Goal: Task Accomplishment & Management: Complete application form

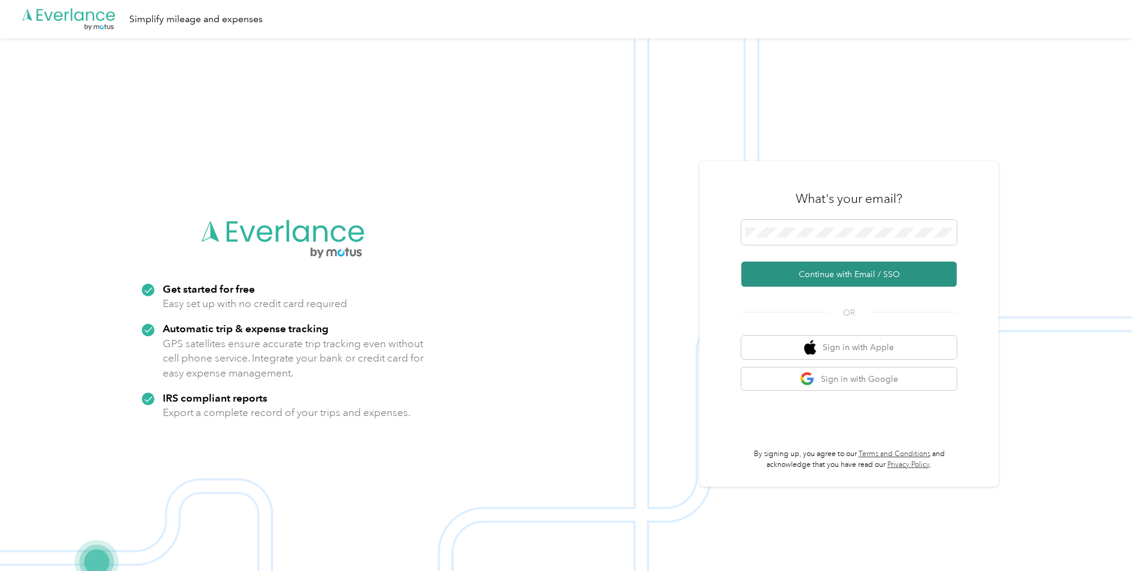
click at [802, 274] on button "Continue with Email / SSO" at bounding box center [848, 273] width 215 height 25
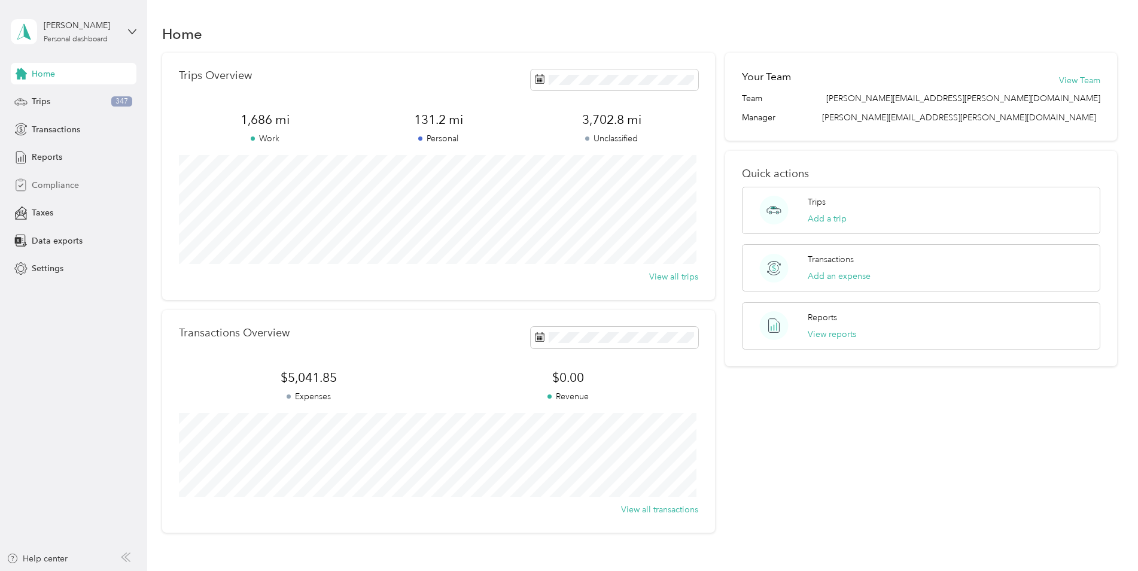
click at [74, 181] on span "Compliance" at bounding box center [55, 185] width 47 height 13
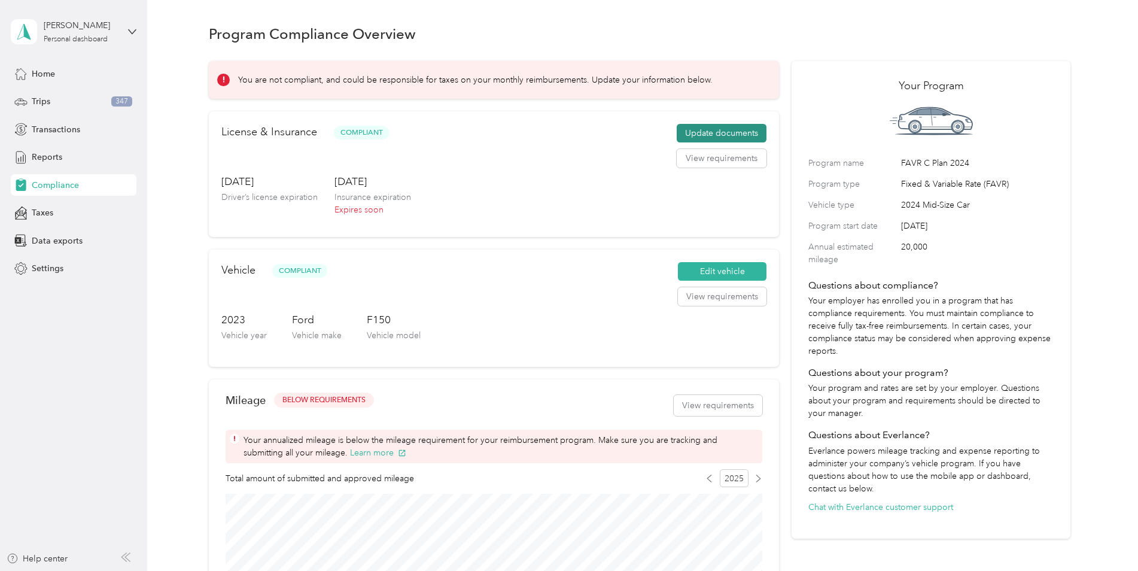
click at [696, 139] on button "Update documents" at bounding box center [722, 133] width 90 height 19
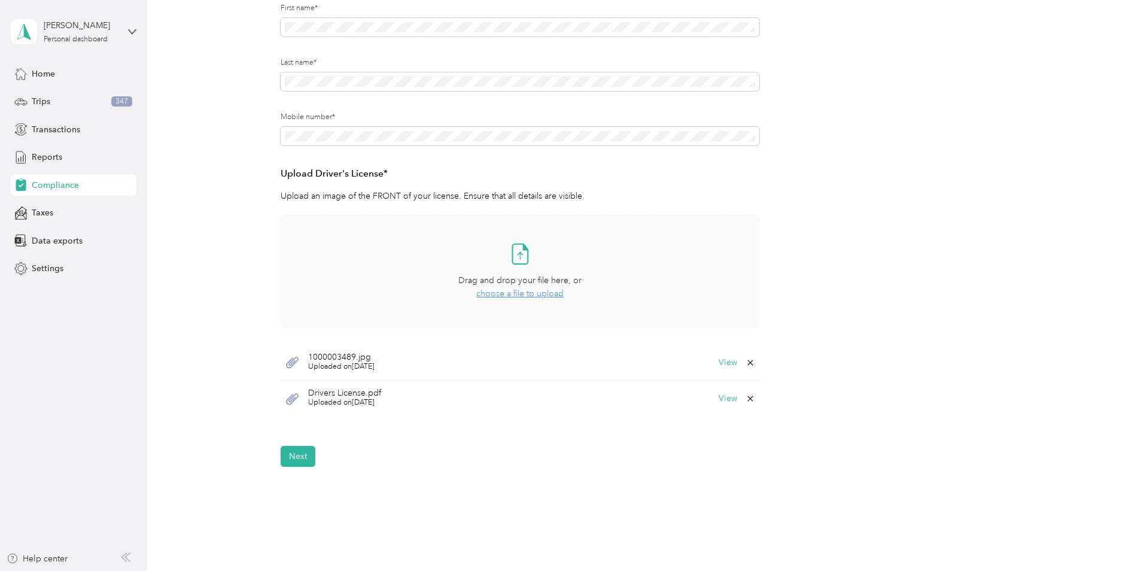
scroll to position [239, 0]
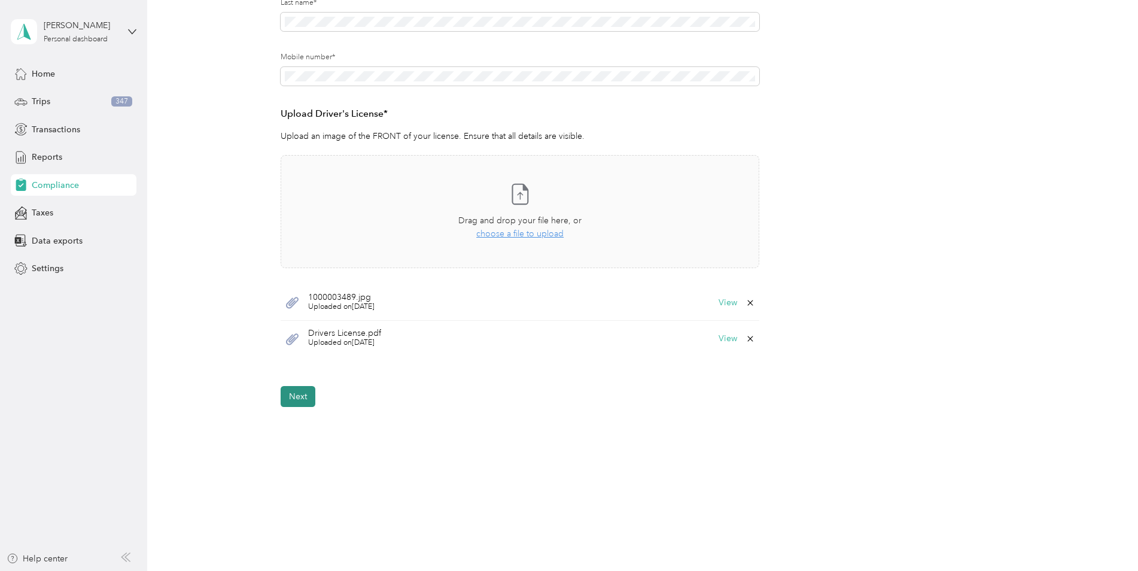
click at [302, 400] on button "Next" at bounding box center [298, 396] width 35 height 21
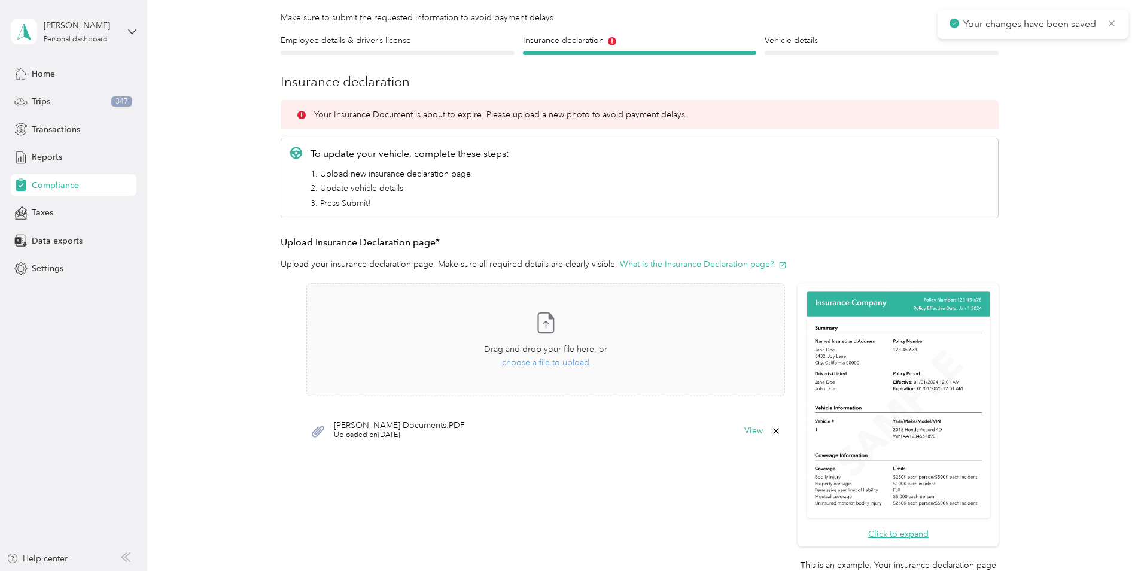
scroll to position [15, 0]
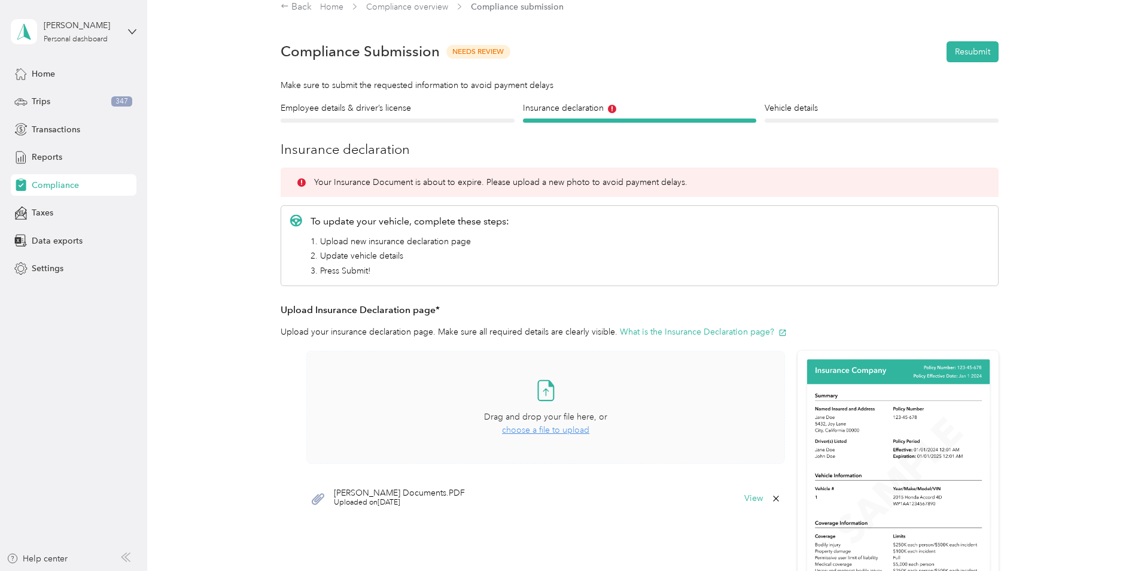
click at [531, 432] on span "choose a file to upload" at bounding box center [545, 430] width 87 height 10
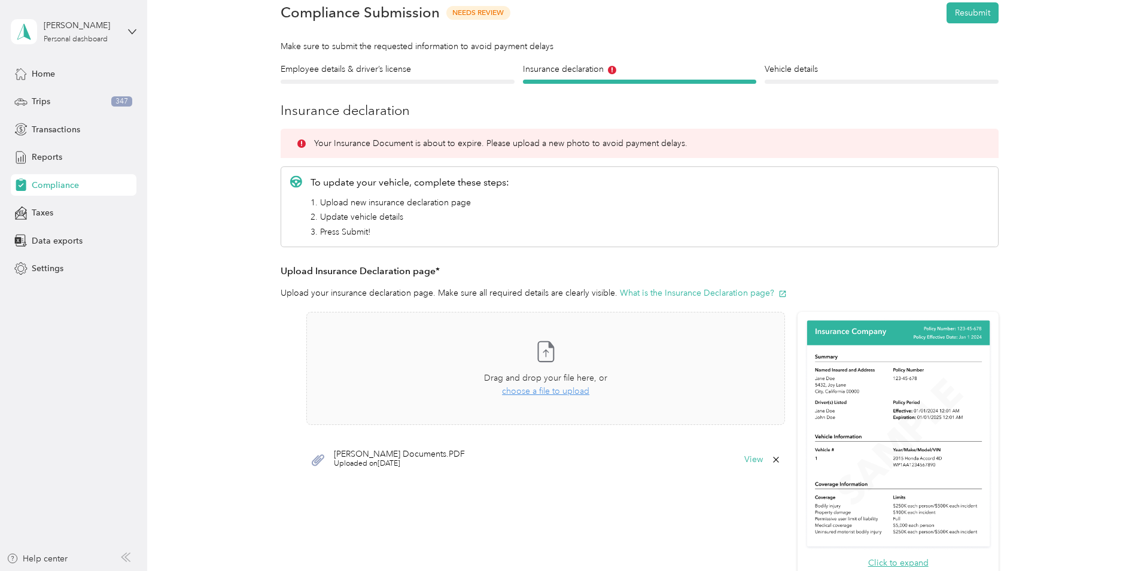
scroll to position [75, 0]
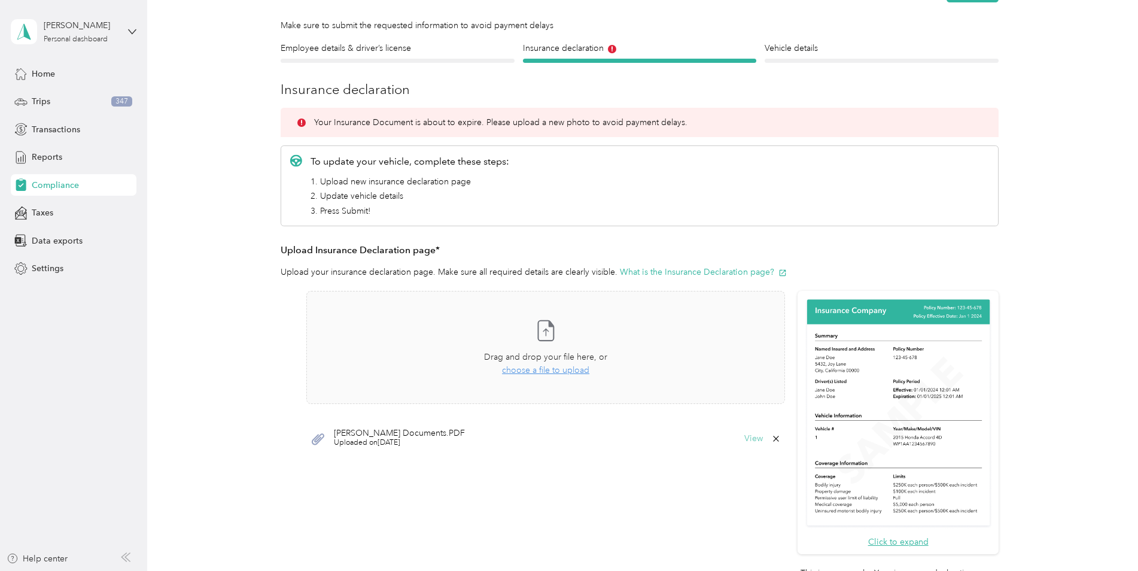
click at [750, 437] on button "View" at bounding box center [753, 438] width 19 height 8
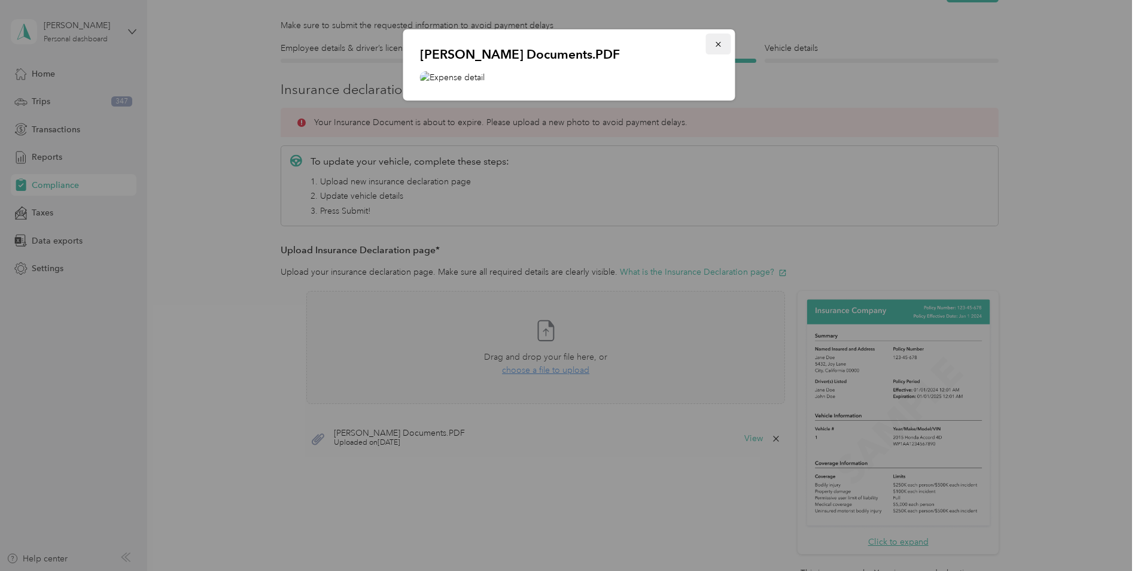
click at [716, 41] on icon "button" at bounding box center [718, 44] width 8 height 8
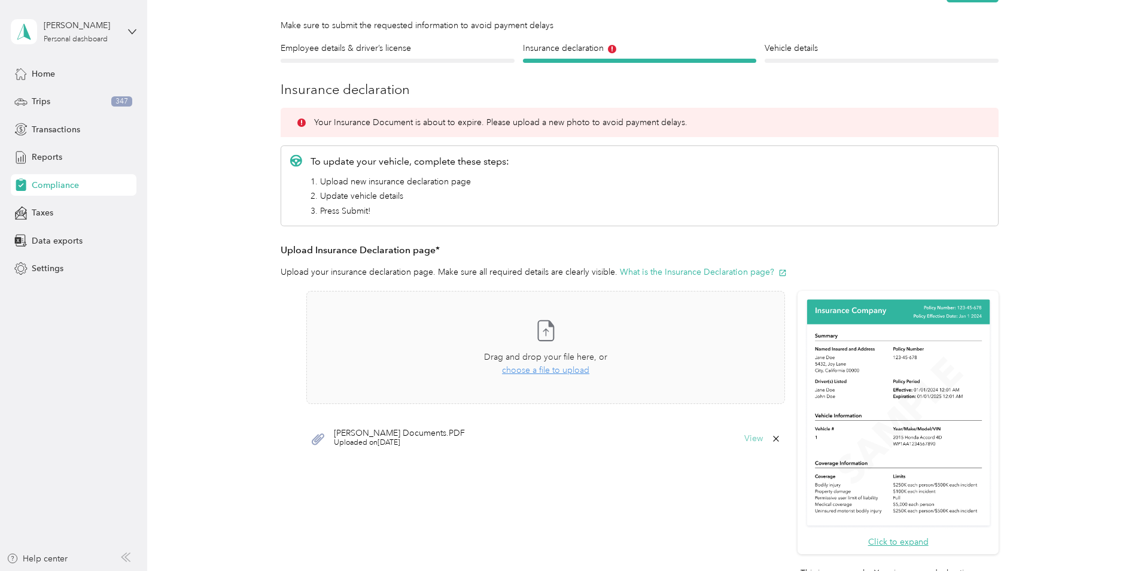
click at [755, 439] on button "View" at bounding box center [753, 438] width 19 height 8
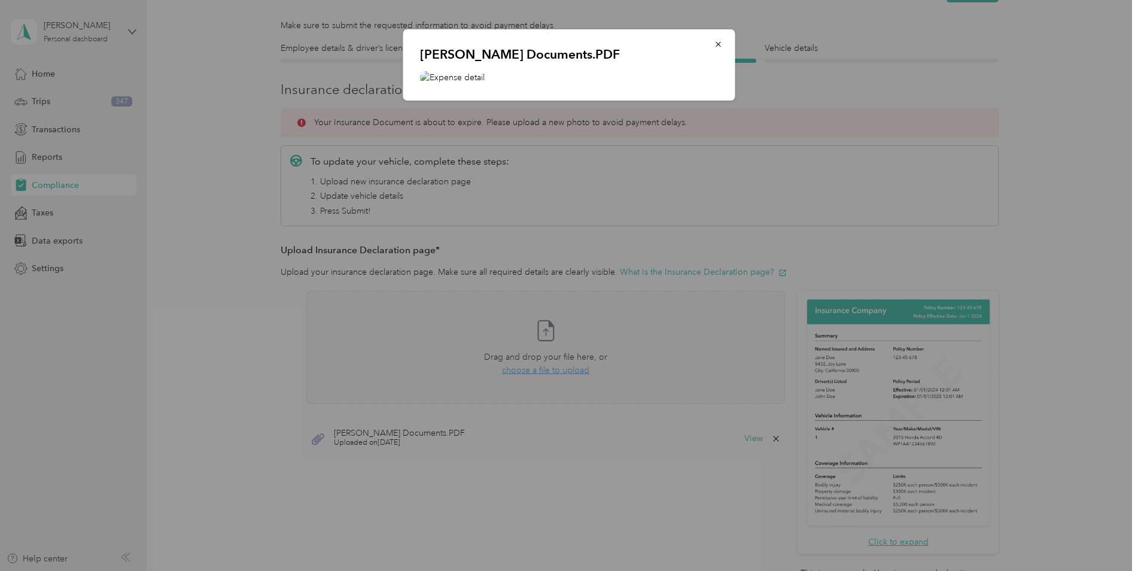
click at [457, 77] on img at bounding box center [569, 77] width 299 height 13
click at [716, 45] on icon "button" at bounding box center [718, 44] width 8 height 8
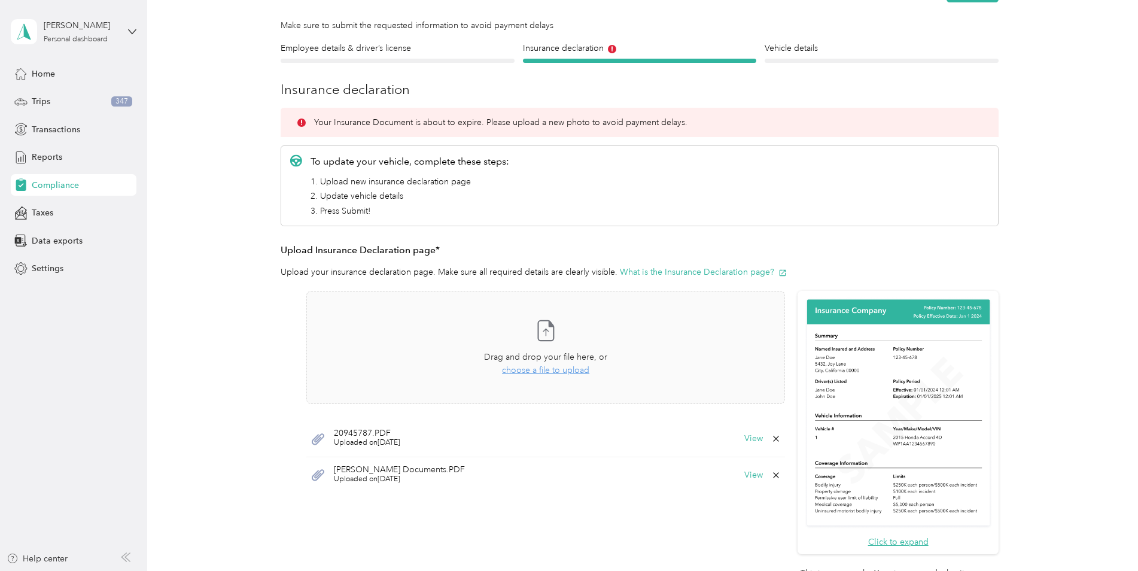
drag, startPoint x: 406, startPoint y: 470, endPoint x: 418, endPoint y: 522, distance: 52.7
click at [418, 522] on div "Take a photo or choose a photo from your library Drag and drop your file here, …" at bounding box center [545, 443] width 479 height 305
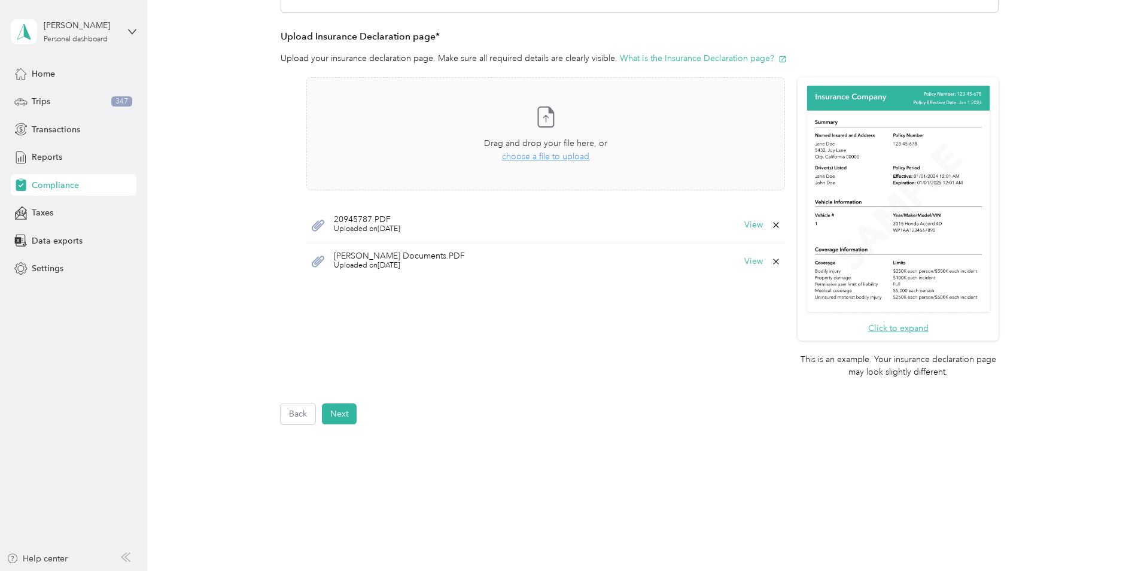
scroll to position [314, 0]
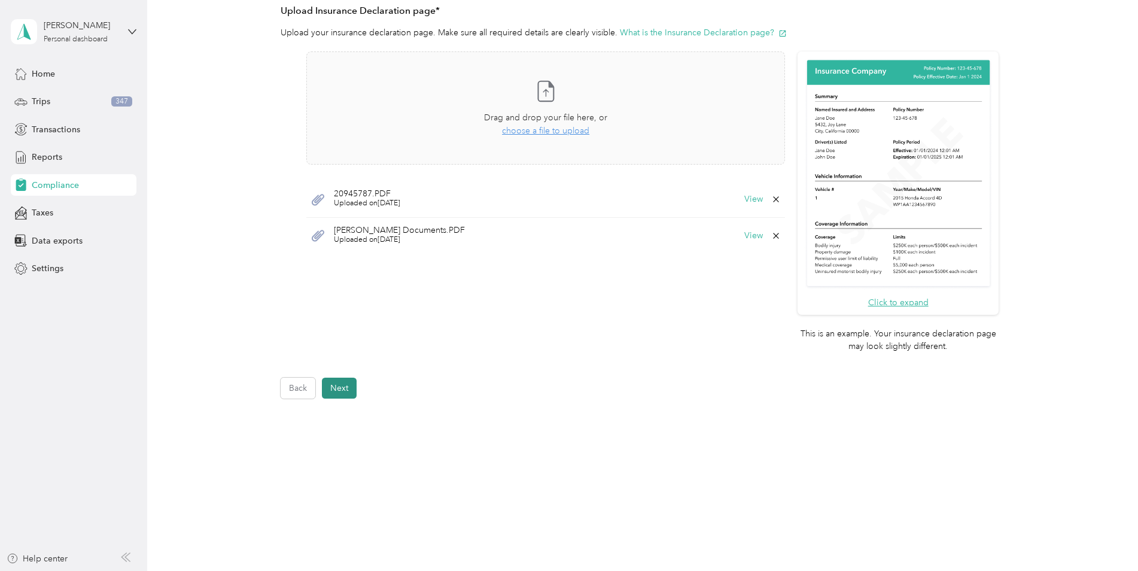
click at [343, 389] on button "Next" at bounding box center [339, 387] width 35 height 21
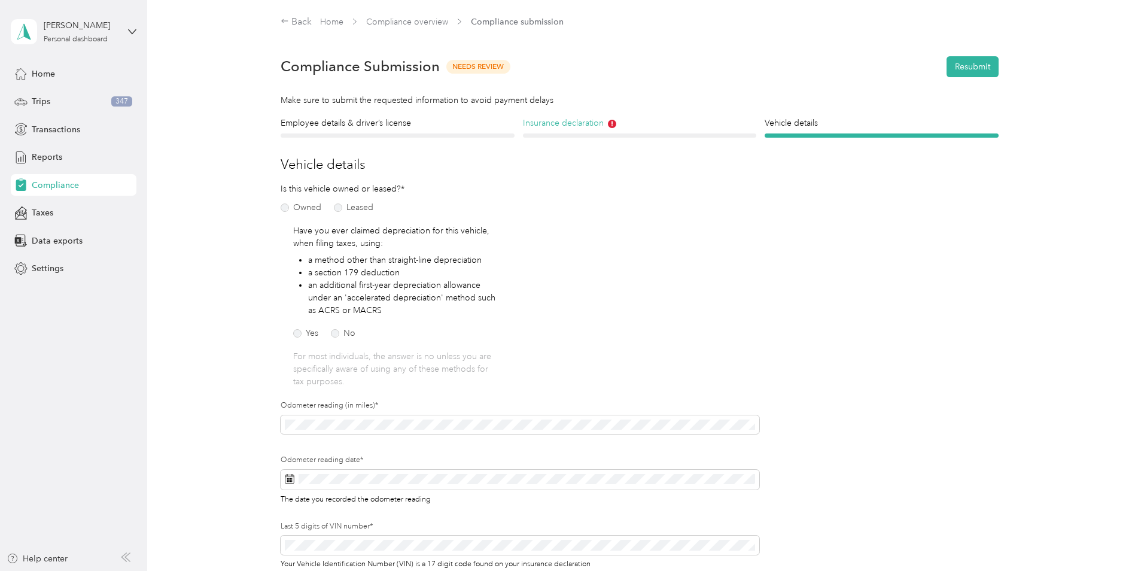
click at [610, 123] on icon at bounding box center [612, 124] width 8 height 8
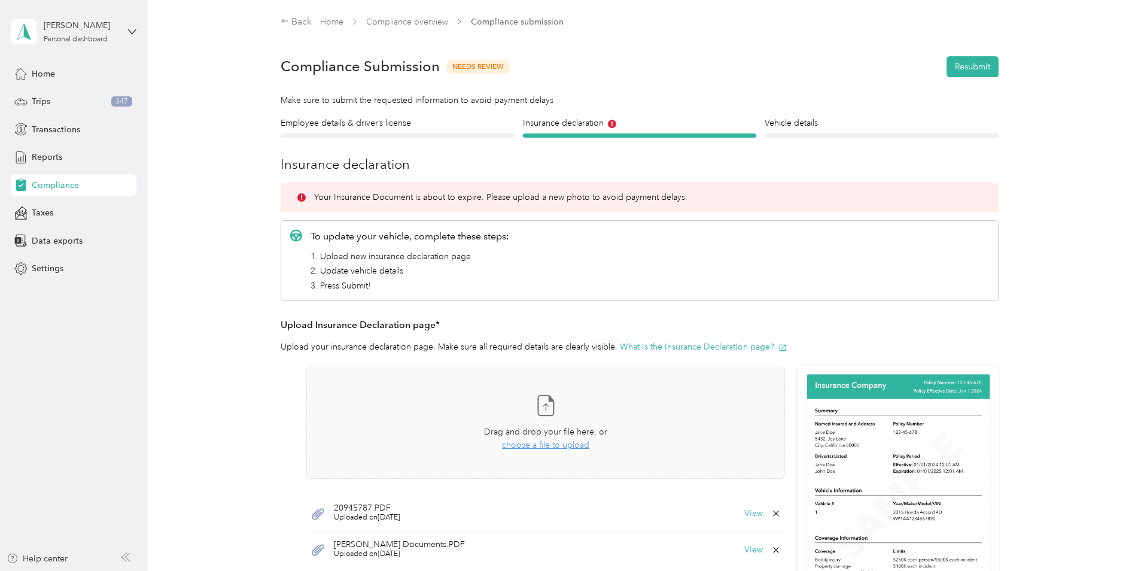
click at [381, 509] on span "20945787.PDF" at bounding box center [367, 508] width 66 height 8
click at [750, 516] on button "View" at bounding box center [753, 513] width 19 height 8
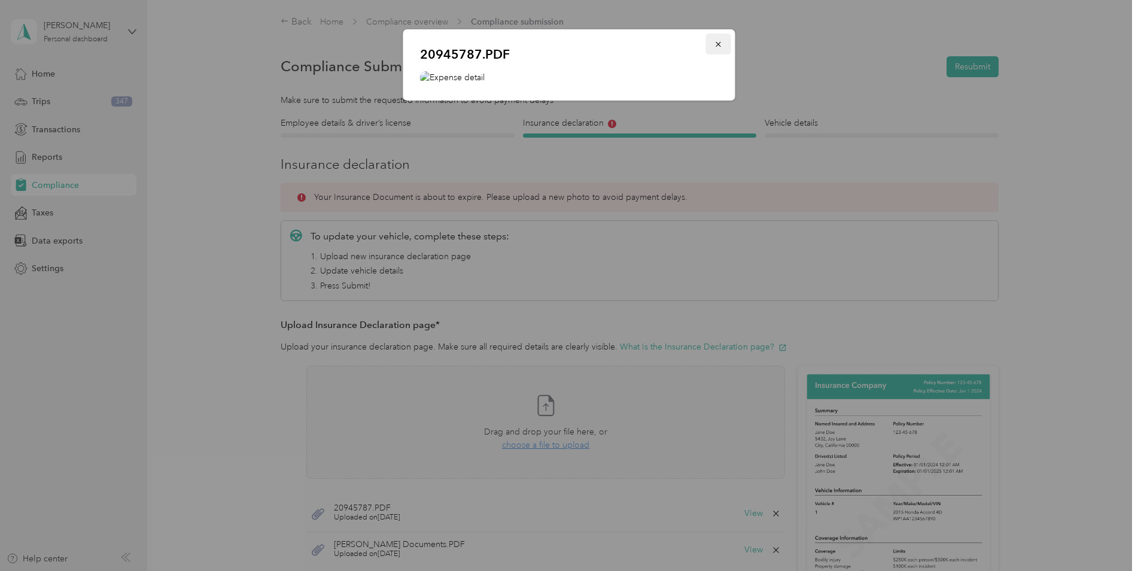
click at [721, 45] on icon "button" at bounding box center [718, 44] width 8 height 8
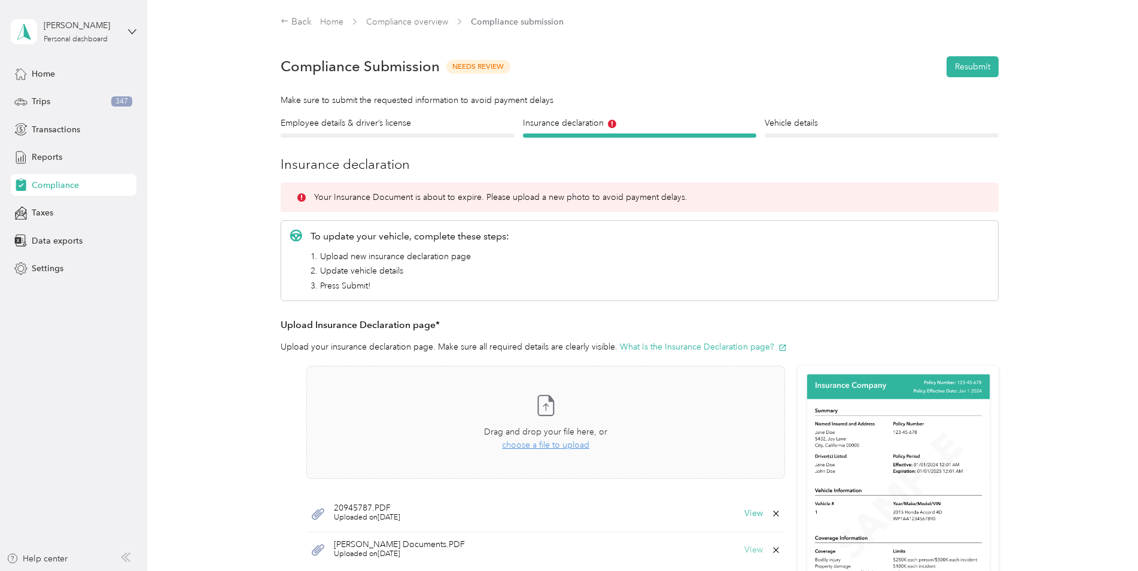
click at [750, 548] on button "View" at bounding box center [753, 550] width 19 height 8
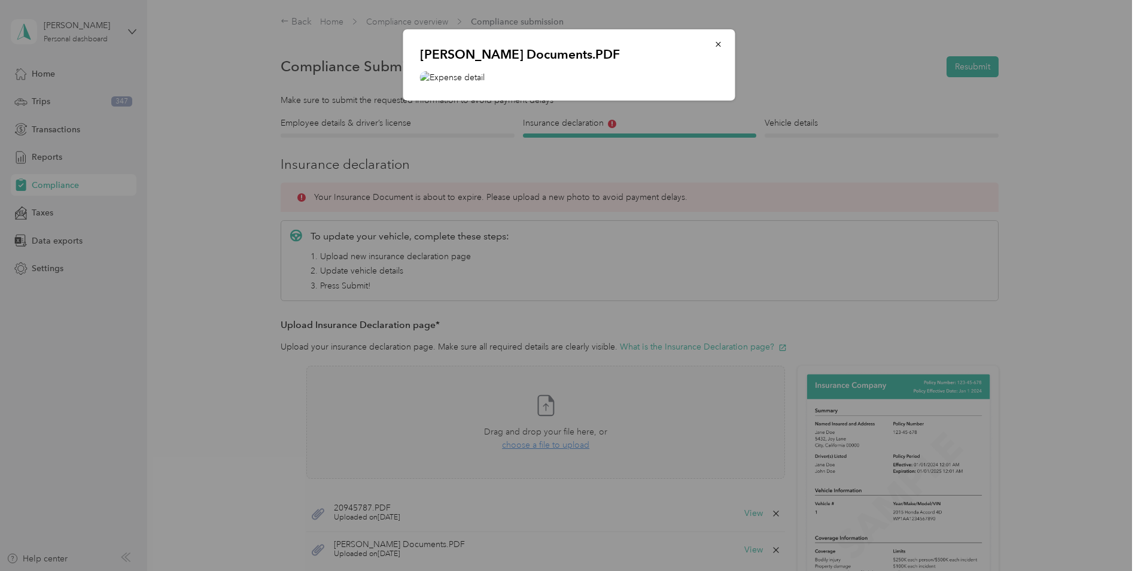
click at [748, 548] on div at bounding box center [569, 285] width 1138 height 571
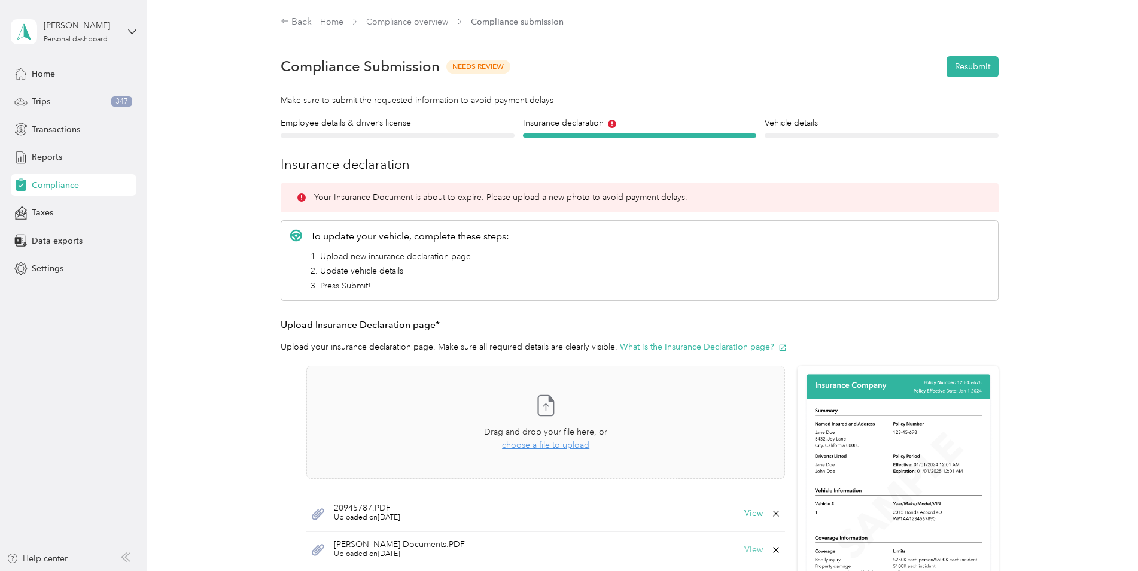
click at [748, 550] on button "View" at bounding box center [753, 550] width 19 height 8
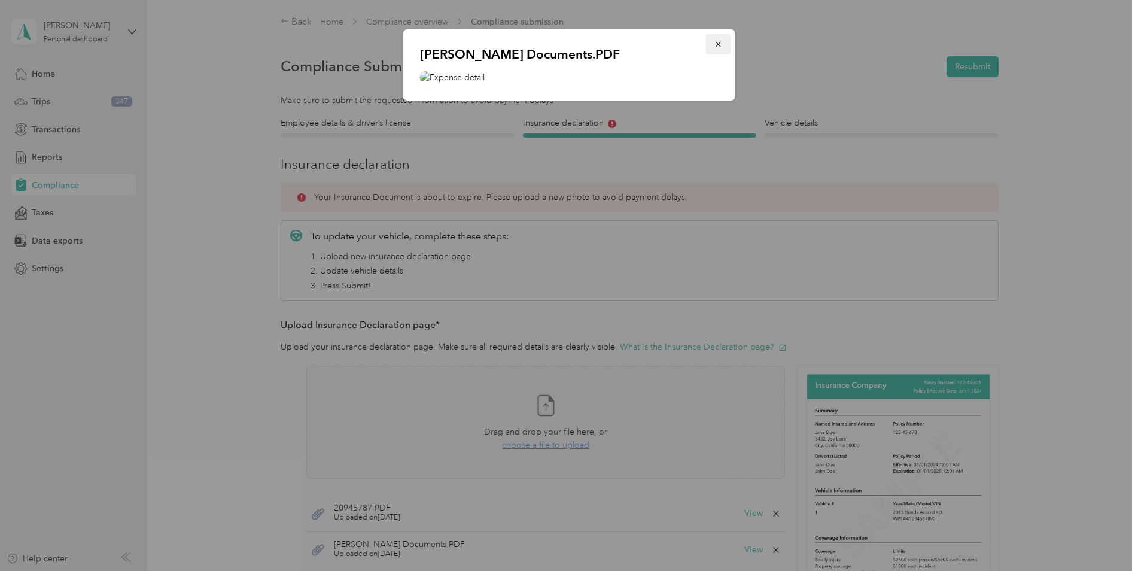
click at [717, 43] on icon "button" at bounding box center [717, 44] width 5 height 5
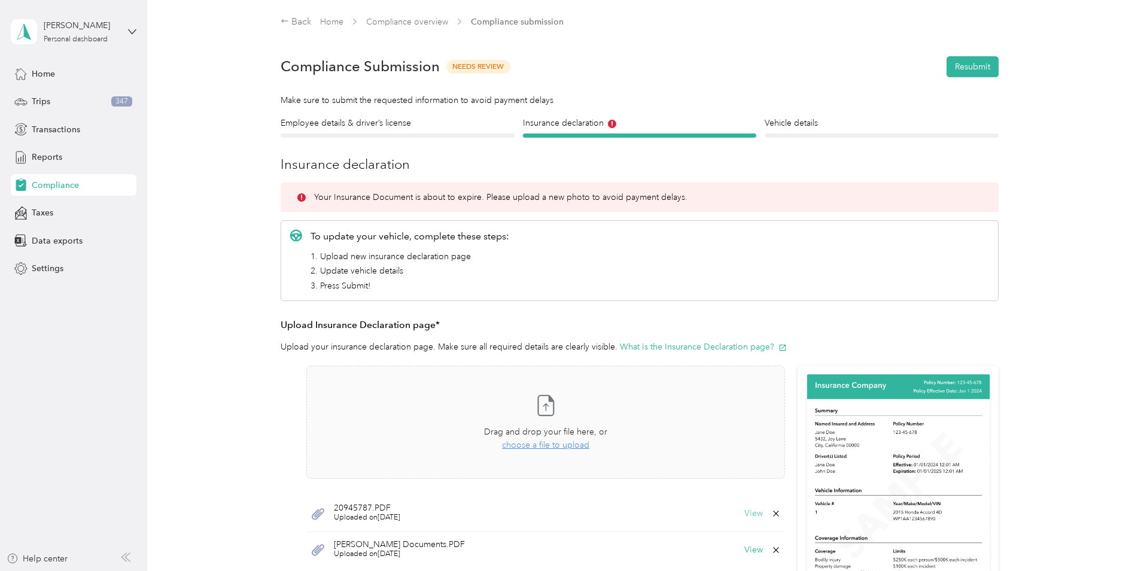
click at [753, 511] on button "View" at bounding box center [753, 513] width 19 height 8
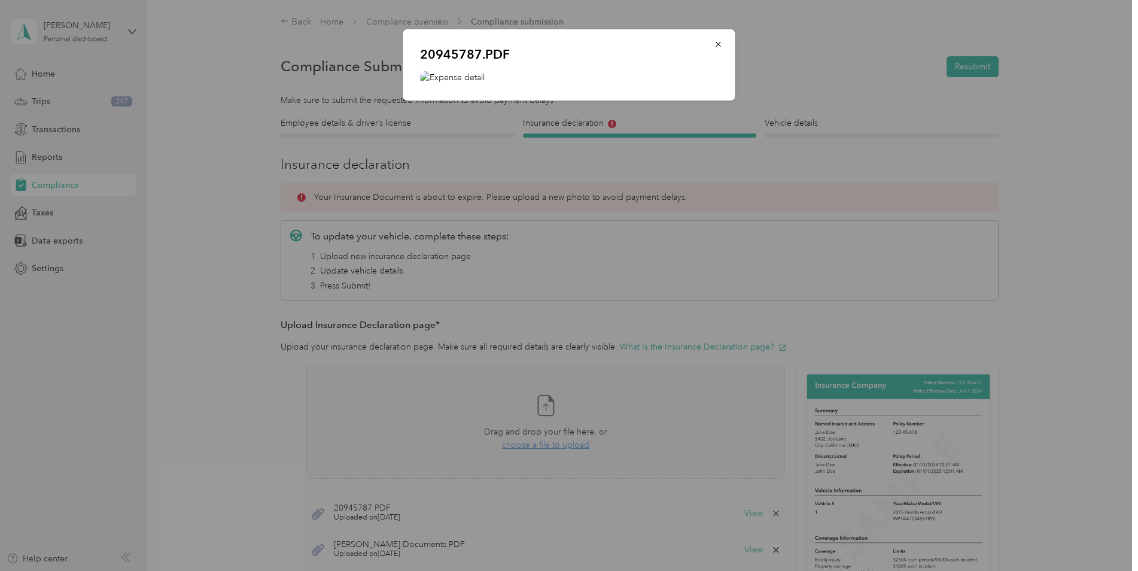
click at [465, 57] on p "20945787.PDF" at bounding box center [569, 54] width 299 height 17
click at [464, 80] on img at bounding box center [569, 77] width 299 height 13
drag, startPoint x: 715, startPoint y: 40, endPoint x: 730, endPoint y: 69, distance: 32.4
click at [716, 42] on icon "button" at bounding box center [718, 44] width 8 height 8
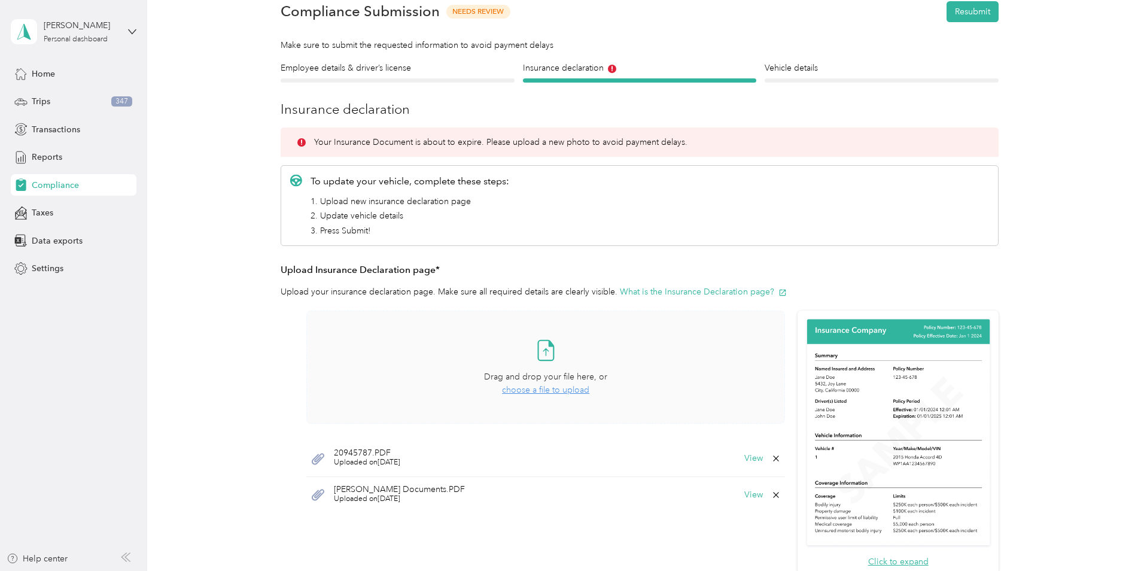
scroll to position [120, 0]
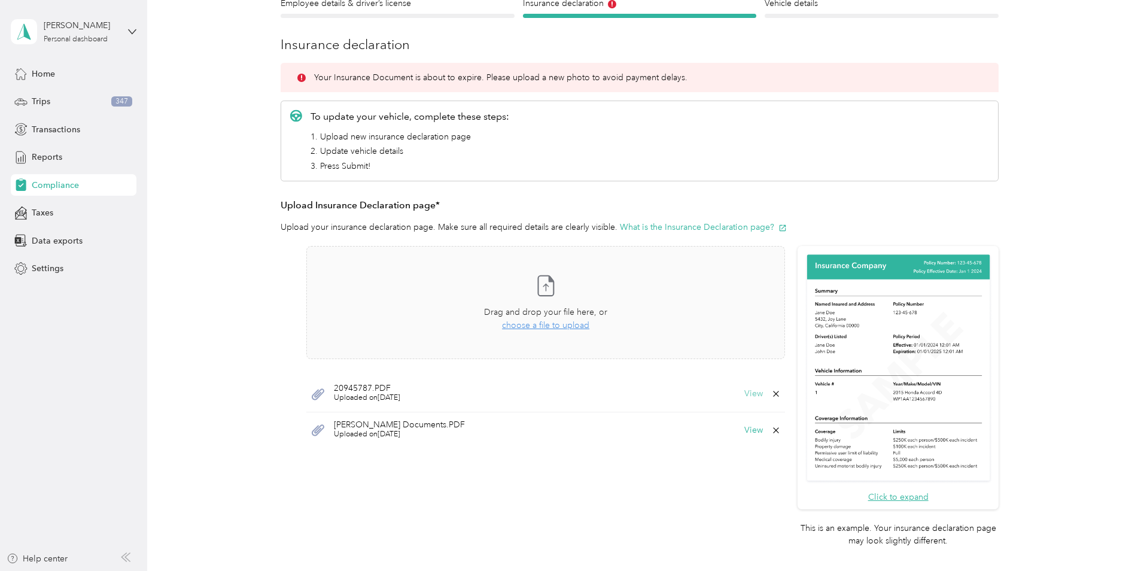
click at [748, 391] on button "View" at bounding box center [753, 393] width 19 height 8
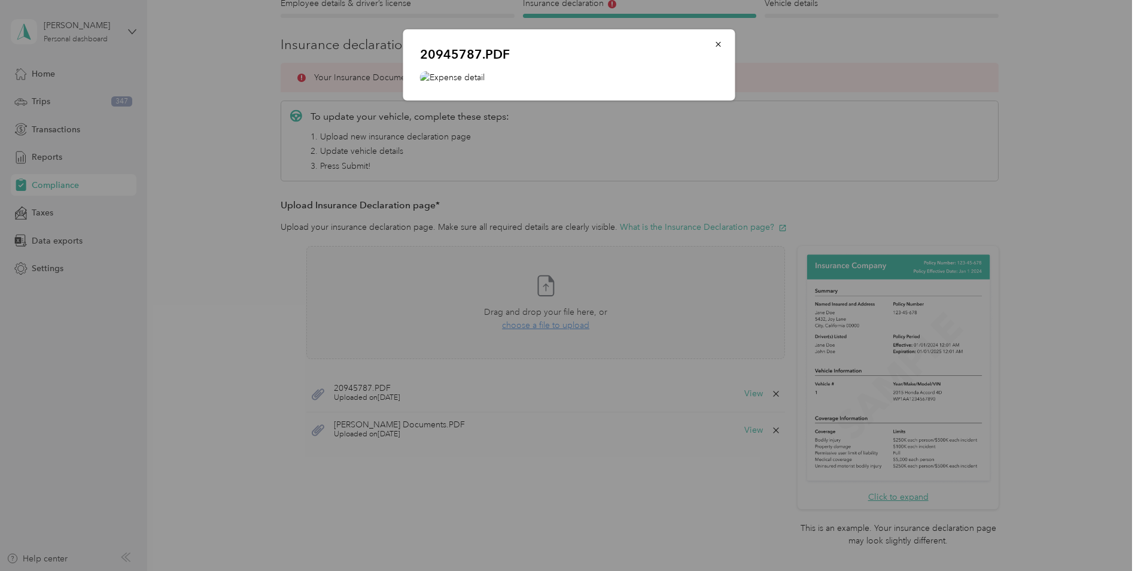
click at [480, 74] on img at bounding box center [569, 77] width 299 height 13
click at [473, 60] on p "20945787.PDF" at bounding box center [569, 54] width 299 height 17
click at [477, 56] on p "20945787.PDF" at bounding box center [569, 54] width 299 height 17
click at [532, 434] on div at bounding box center [569, 285] width 1138 height 571
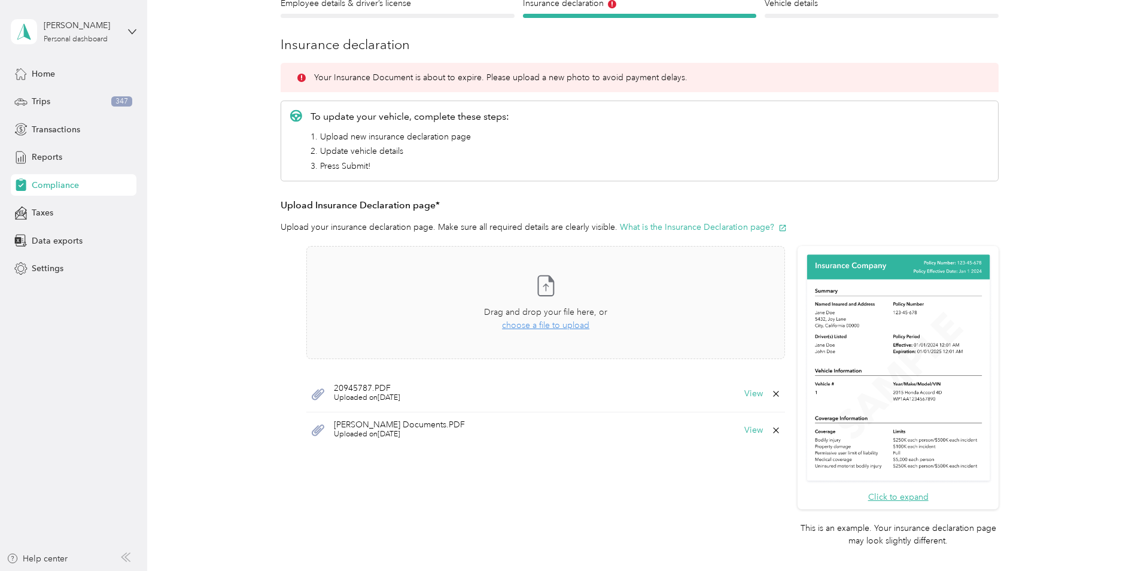
drag, startPoint x: 604, startPoint y: 424, endPoint x: 576, endPoint y: 412, distance: 30.9
click at [590, 419] on div "[PERSON_NAME] Documents.PDF Uploaded on [DATE] View" at bounding box center [545, 430] width 479 height 36
click at [400, 385] on span "20945787.PDF" at bounding box center [367, 388] width 66 height 8
click at [383, 384] on div "20945787.PDF Uploaded on [DATE] View" at bounding box center [545, 394] width 479 height 36
click at [382, 385] on span "20945787.PDF" at bounding box center [367, 388] width 66 height 8
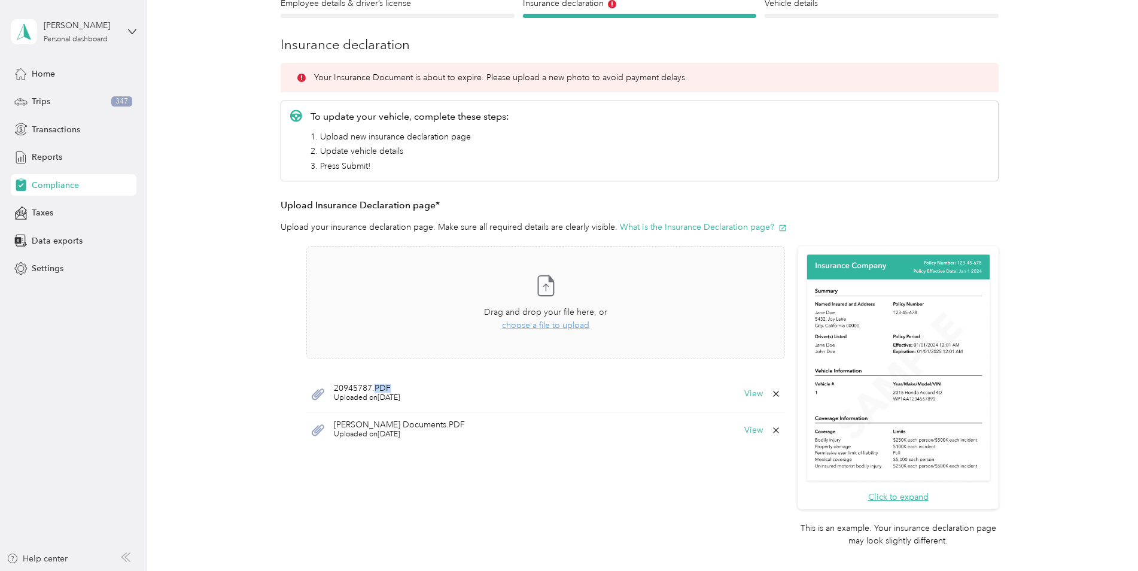
drag, startPoint x: 382, startPoint y: 385, endPoint x: 373, endPoint y: 389, distance: 10.2
click at [373, 389] on span "20945787.PDF" at bounding box center [367, 388] width 66 height 8
click at [356, 394] on span "Uploaded on [DATE]" at bounding box center [367, 397] width 66 height 11
click at [316, 390] on icon at bounding box center [318, 393] width 13 height 11
click at [316, 393] on icon at bounding box center [318, 393] width 13 height 11
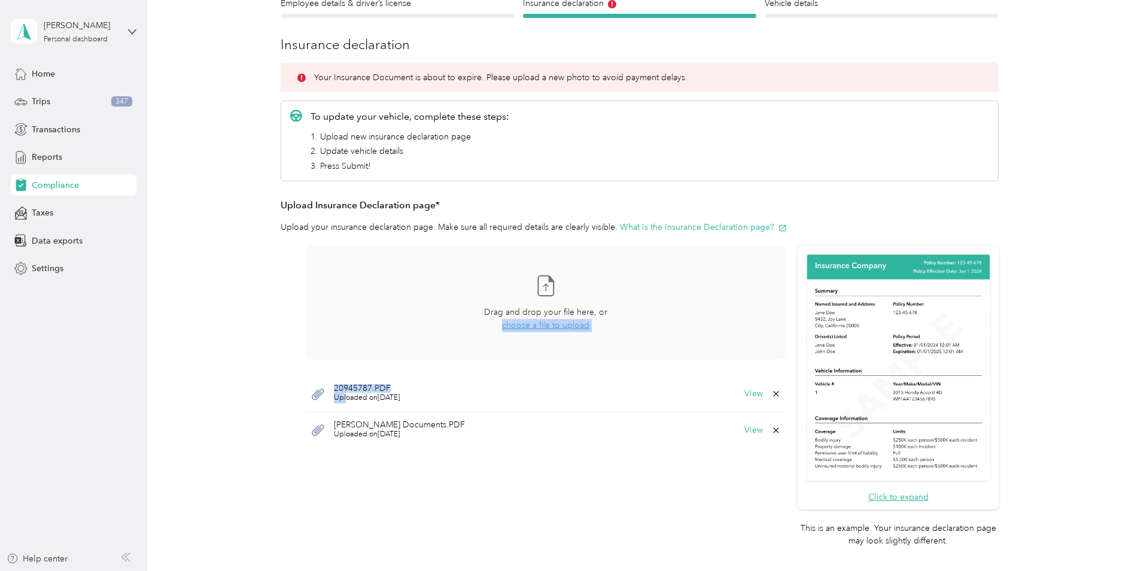
drag, startPoint x: 346, startPoint y: 395, endPoint x: 355, endPoint y: 356, distance: 40.5
click at [355, 356] on div "Take a photo or choose a photo from your library Drag and drop your file here, …" at bounding box center [545, 347] width 479 height 202
click at [748, 396] on button "View" at bounding box center [753, 393] width 19 height 8
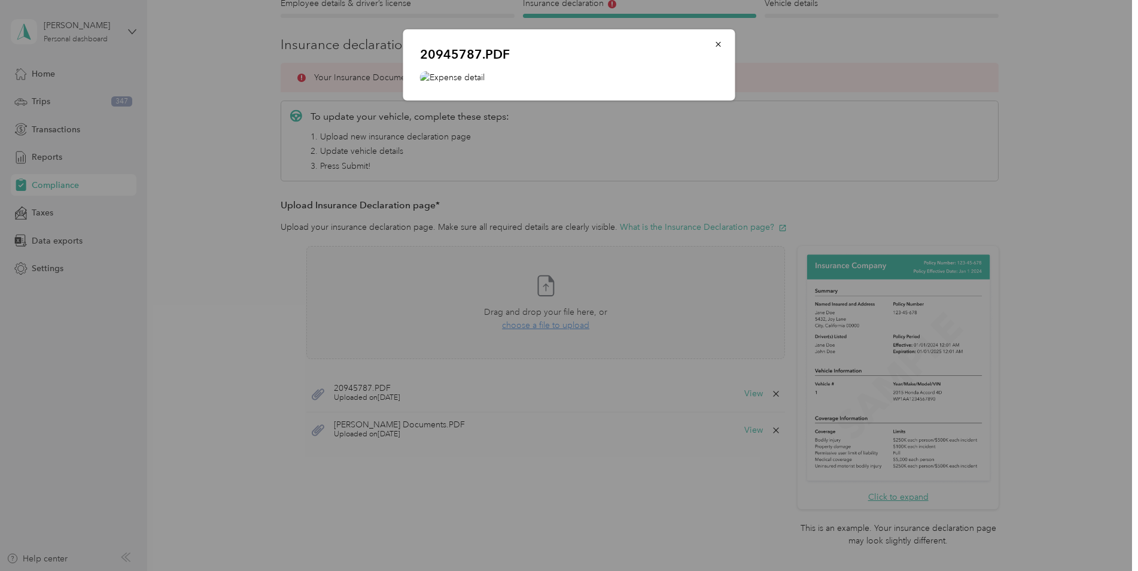
drag, startPoint x: 464, startPoint y: 79, endPoint x: 527, endPoint y: 511, distance: 437.1
click at [527, 511] on div at bounding box center [569, 285] width 1138 height 571
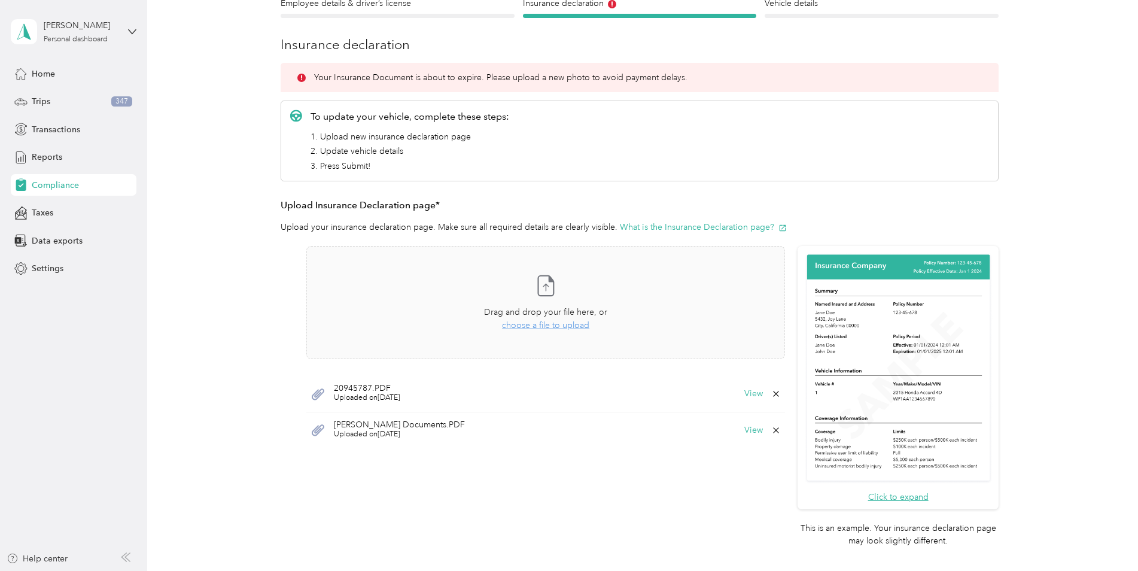
click at [772, 428] on icon at bounding box center [776, 430] width 10 height 10
click at [748, 444] on button "Yes" at bounding box center [744, 438] width 23 height 19
click at [772, 394] on icon at bounding box center [776, 394] width 10 height 10
click at [750, 405] on button "Yes" at bounding box center [744, 401] width 23 height 19
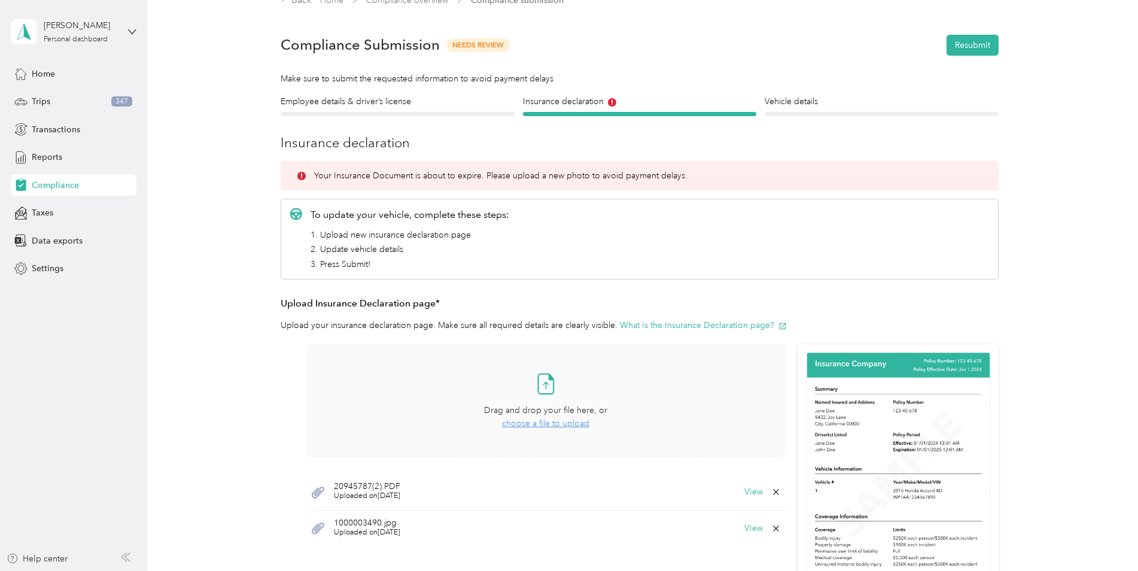
scroll to position [0, 0]
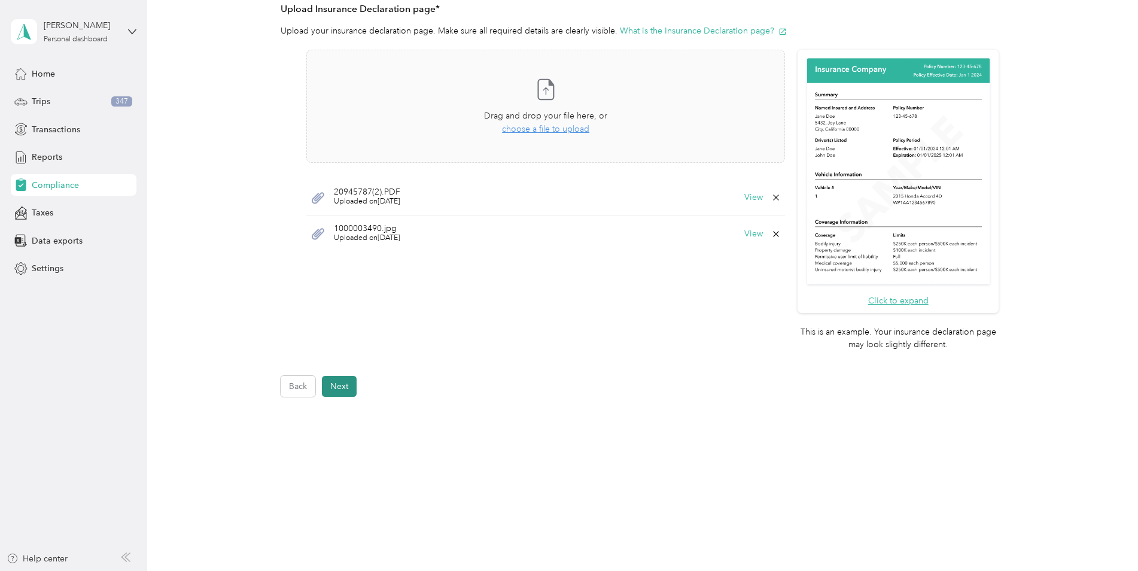
click at [339, 390] on button "Next" at bounding box center [339, 386] width 35 height 21
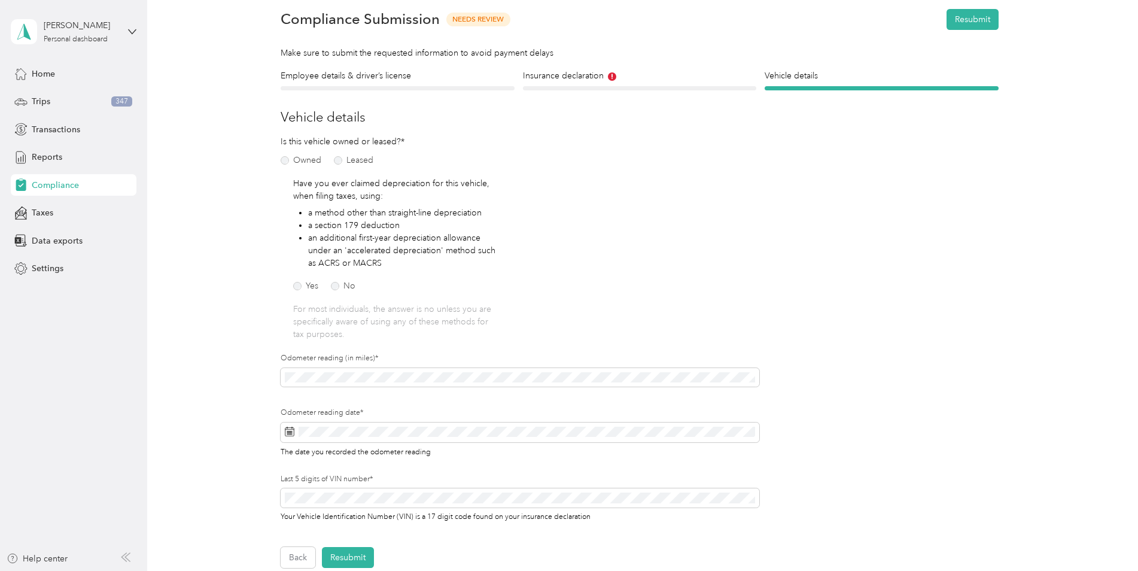
scroll to position [75, 0]
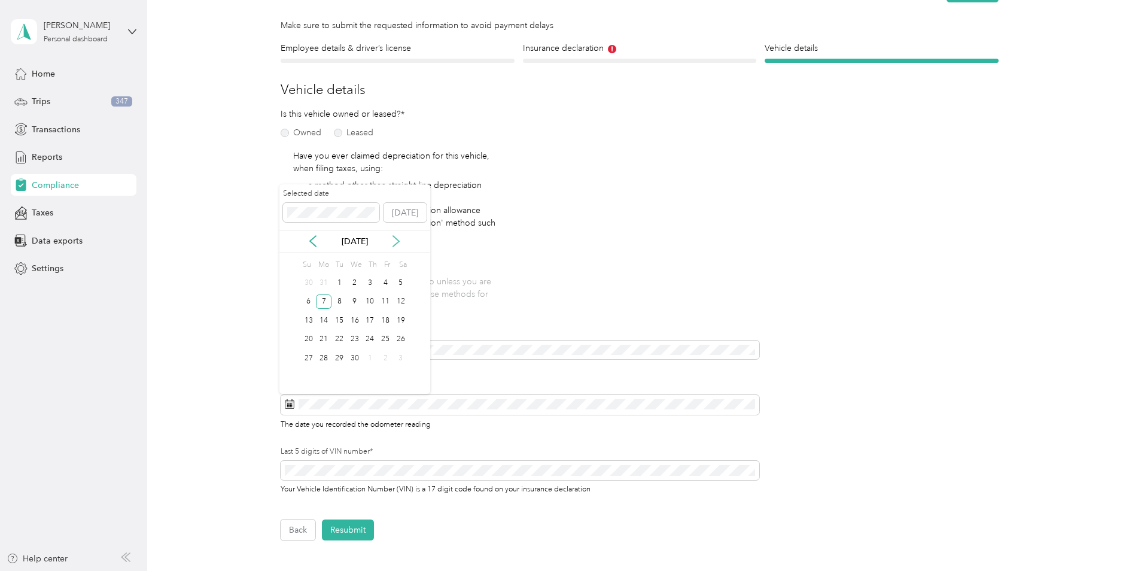
click at [391, 243] on icon at bounding box center [396, 241] width 12 height 12
click at [392, 243] on icon at bounding box center [396, 241] width 12 height 12
click at [392, 242] on icon at bounding box center [396, 241] width 12 height 12
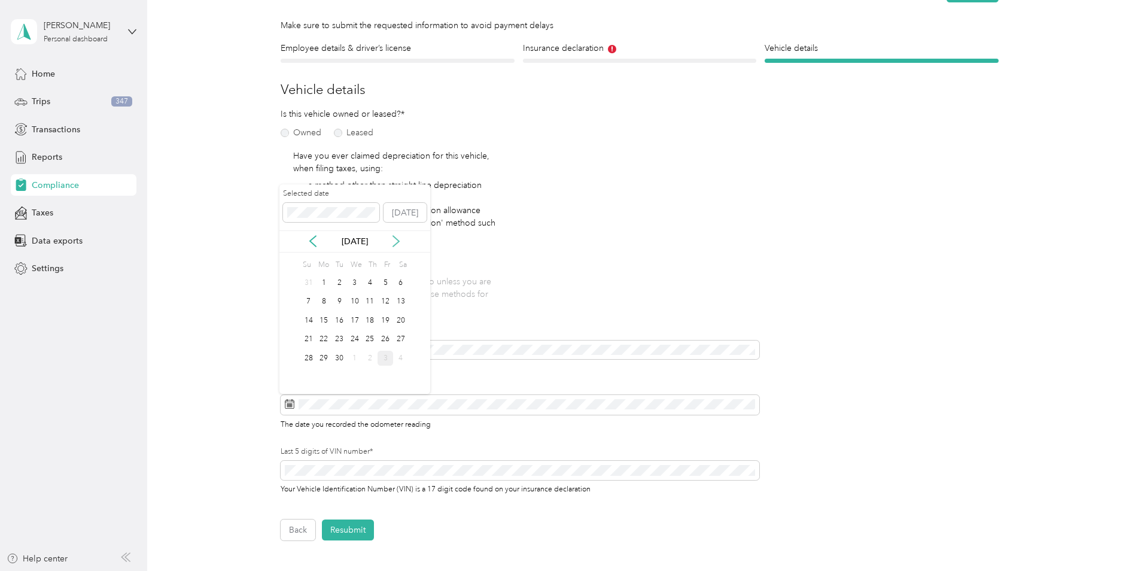
click at [392, 242] on icon at bounding box center [396, 241] width 12 height 12
click at [370, 283] on div "2" at bounding box center [371, 282] width 16 height 15
click at [385, 286] on div "3" at bounding box center [385, 282] width 16 height 15
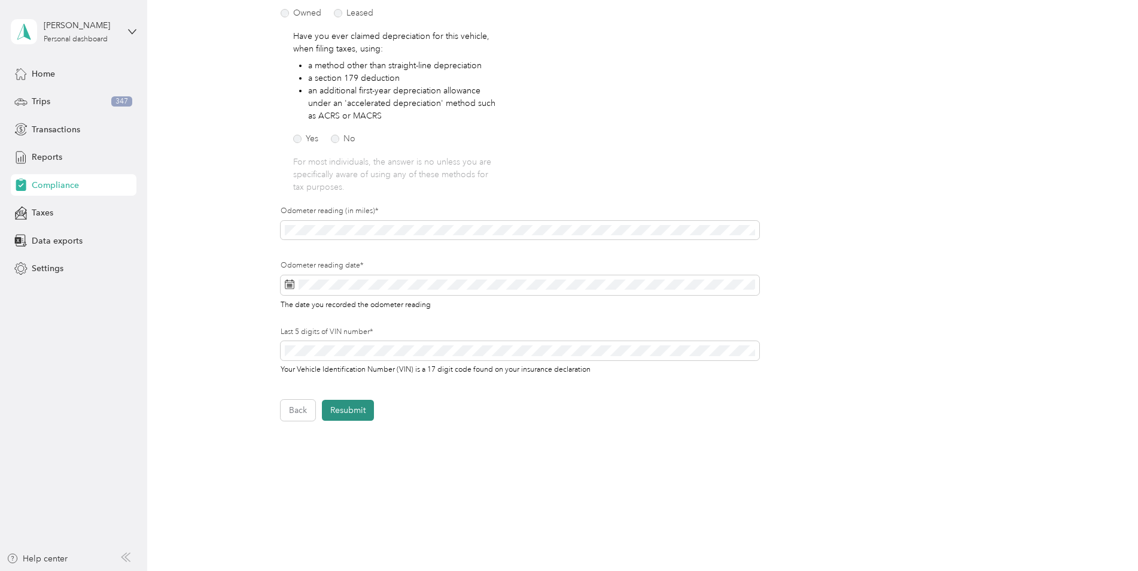
click at [355, 413] on button "Resubmit" at bounding box center [348, 410] width 52 height 21
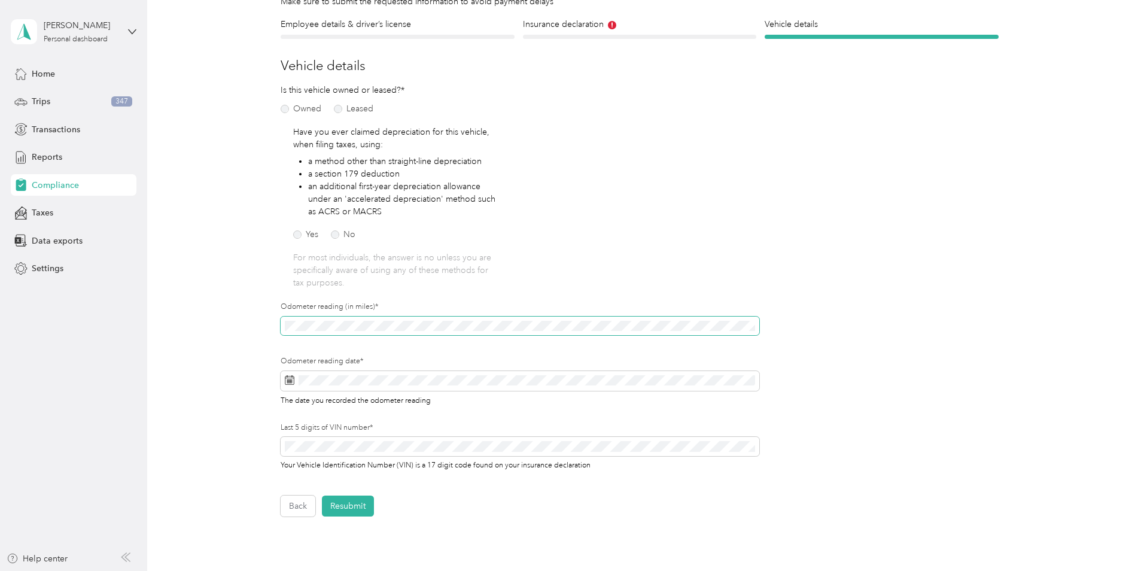
scroll to position [15, 0]
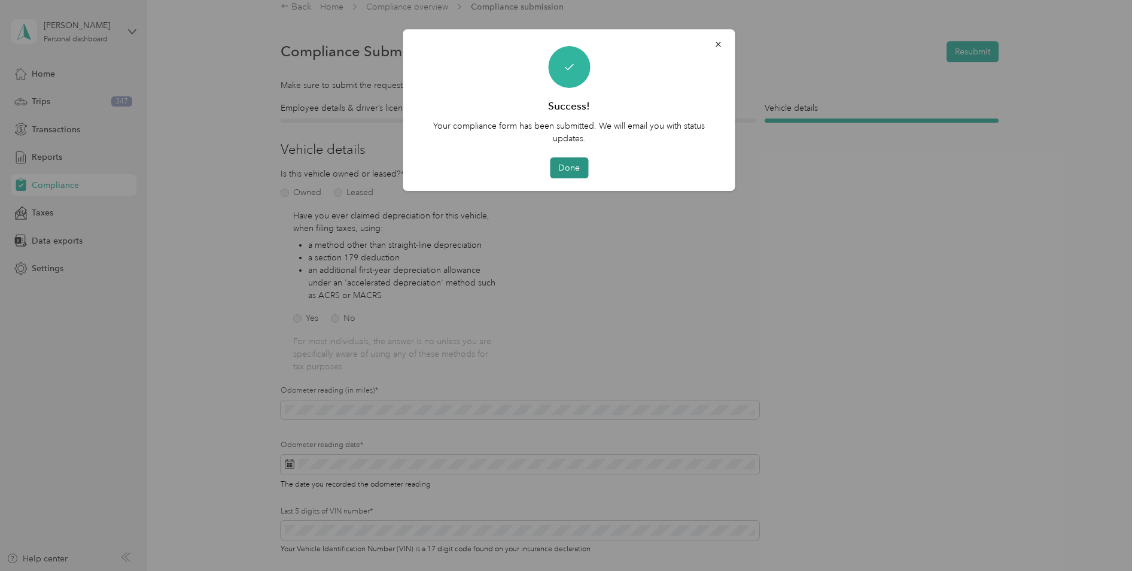
click at [570, 168] on button "Done" at bounding box center [569, 167] width 38 height 21
